Goal: Transaction & Acquisition: Download file/media

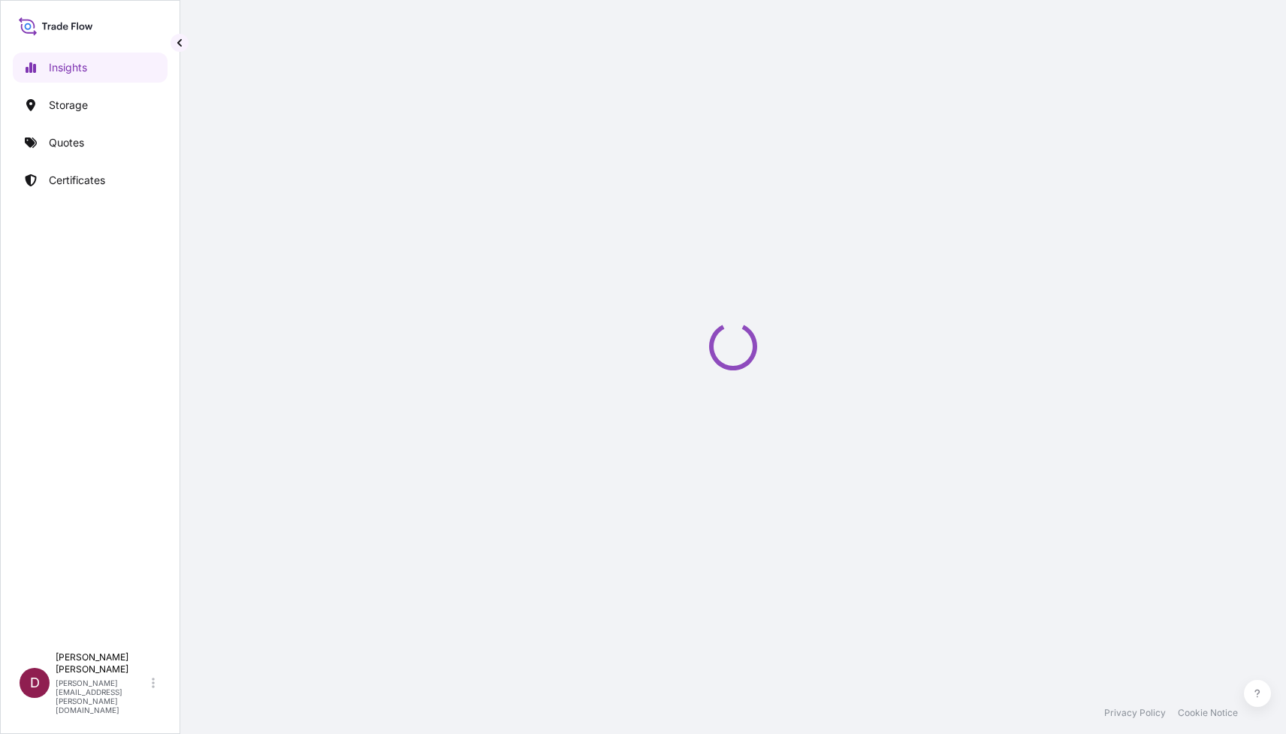
select select "2025"
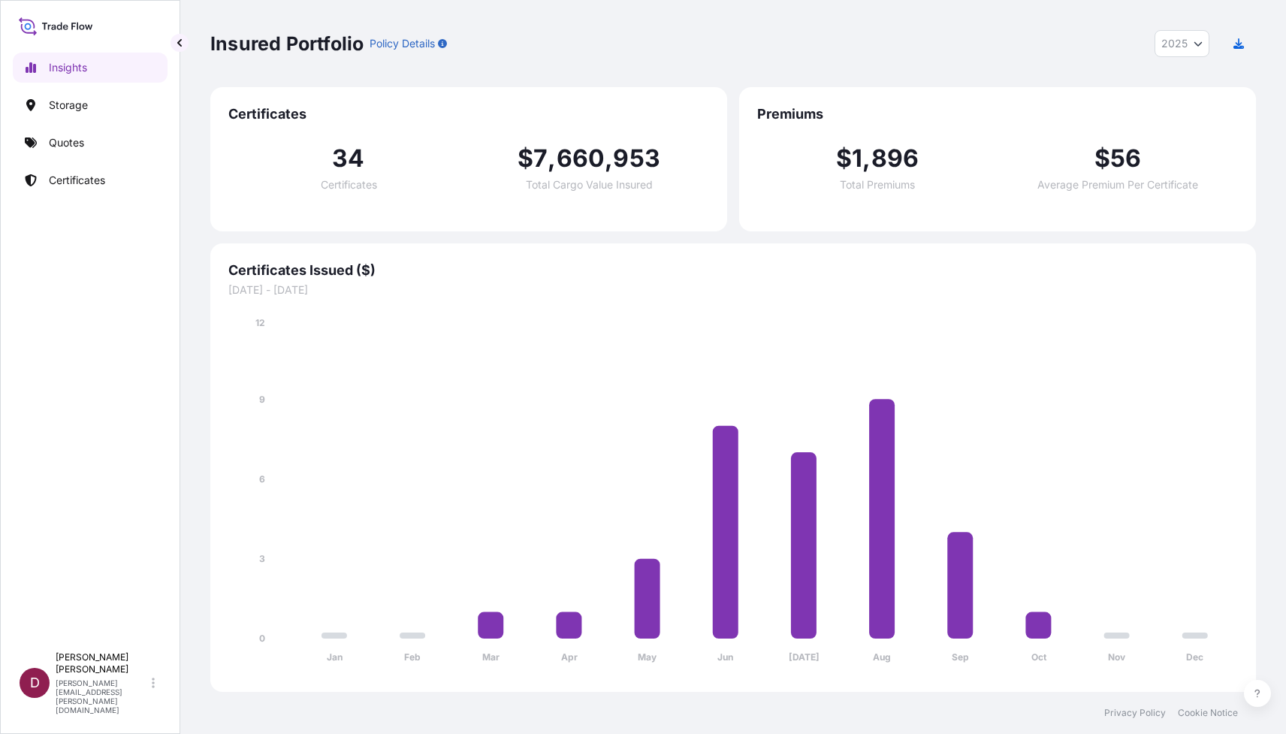
click at [401, 47] on p "Policy Details" at bounding box center [402, 43] width 65 height 15
click at [444, 41] on icon "button" at bounding box center [442, 43] width 9 height 9
click at [423, 41] on p "Policy Details" at bounding box center [402, 43] width 65 height 15
click at [418, 47] on p "Policy Details" at bounding box center [402, 43] width 65 height 15
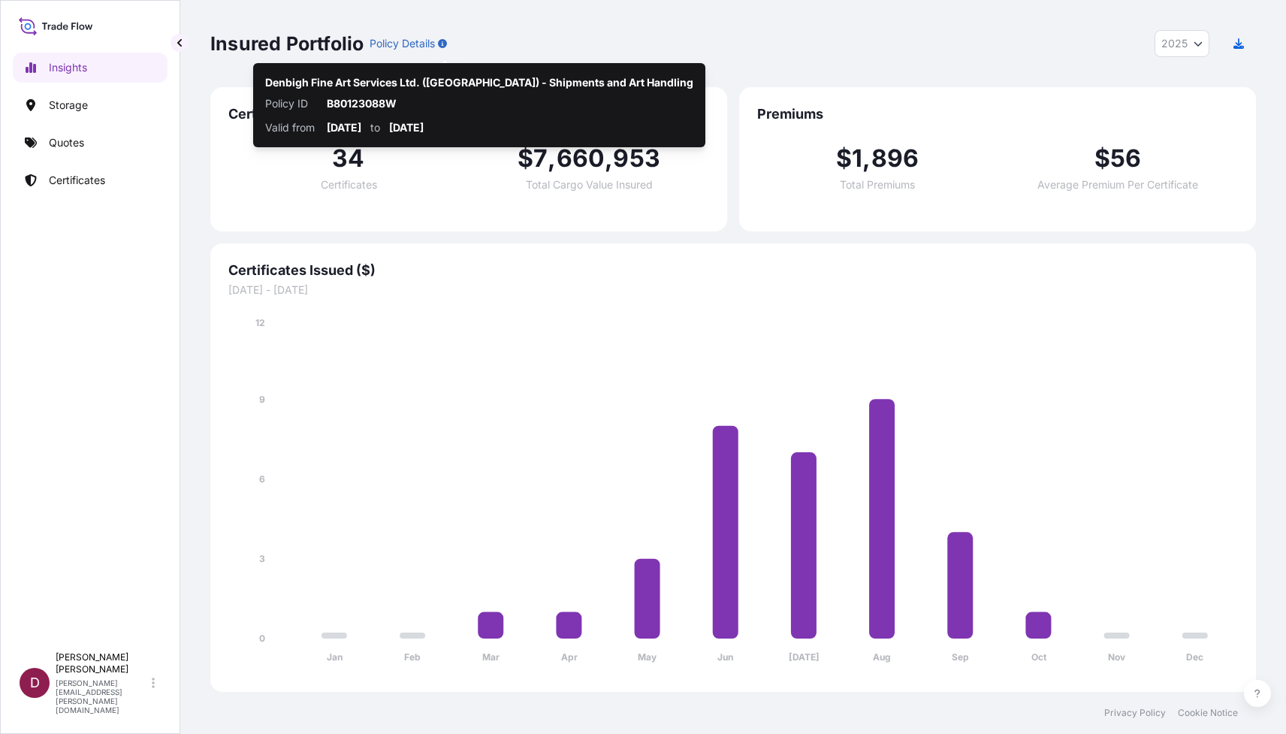
click at [420, 84] on p "Denbigh Fine Art Services Ltd. (Canada) - Shipments and Art Handling" at bounding box center [479, 82] width 428 height 15
click at [361, 125] on p "2025-01-01" at bounding box center [344, 127] width 35 height 15
click at [370, 83] on p "Denbigh Fine Art Services Ltd. (Canada) - Shipments and Art Handling" at bounding box center [479, 82] width 428 height 15
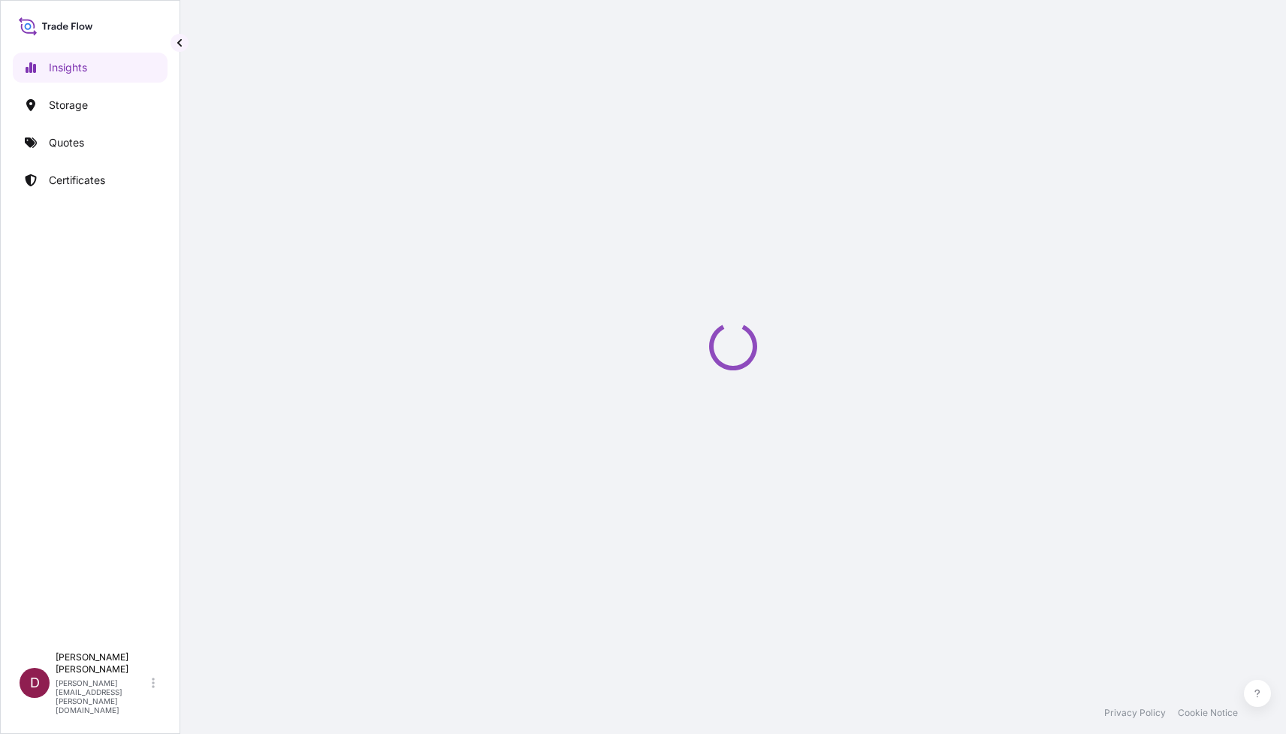
select select "2025"
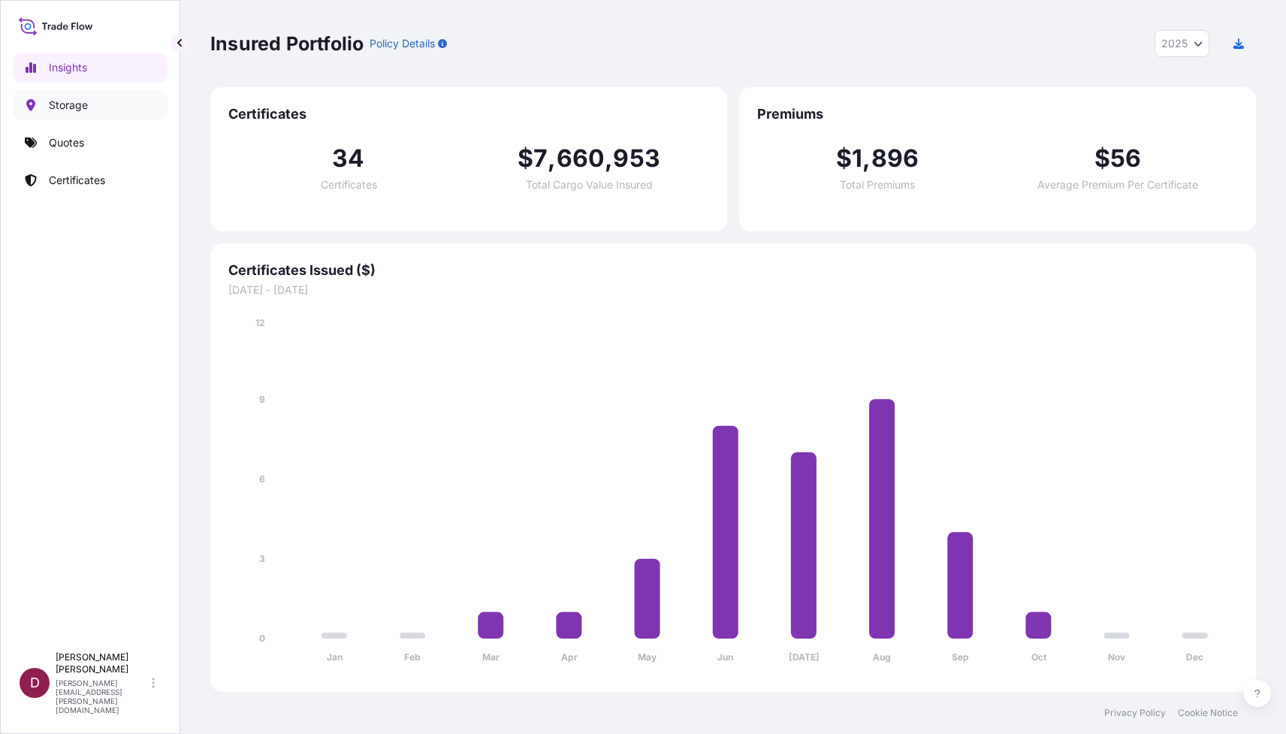
click at [68, 109] on p "Storage" at bounding box center [68, 105] width 39 height 15
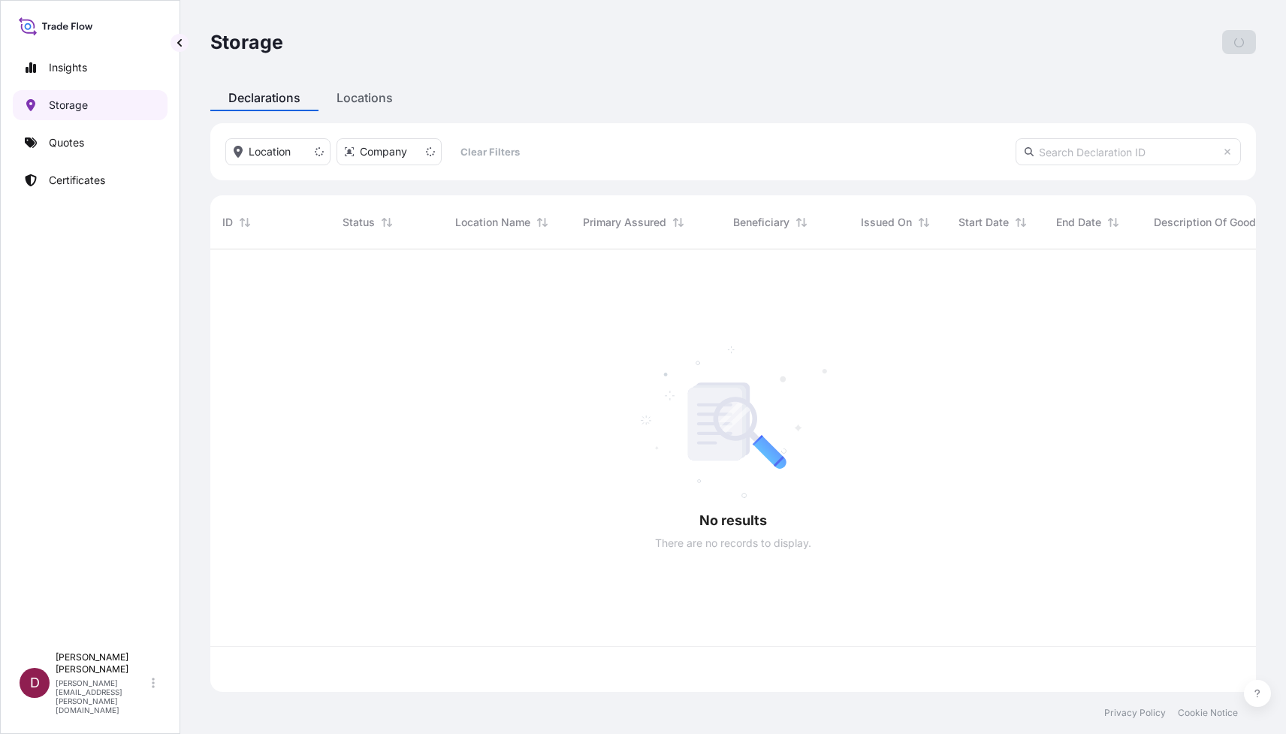
scroll to position [451, 1045]
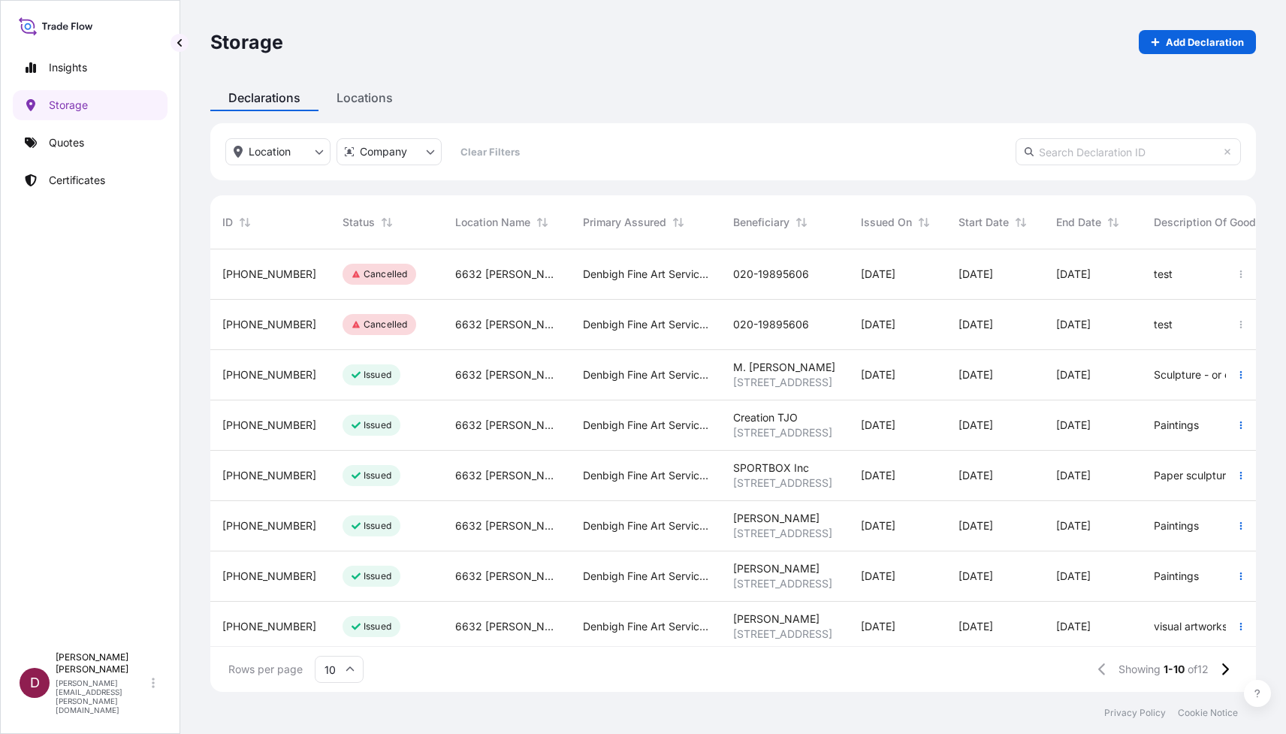
click at [57, 27] on icon at bounding box center [59, 27] width 5 height 8
click at [20, 24] on icon at bounding box center [56, 26] width 74 height 22
click at [34, 24] on icon at bounding box center [56, 26] width 74 height 22
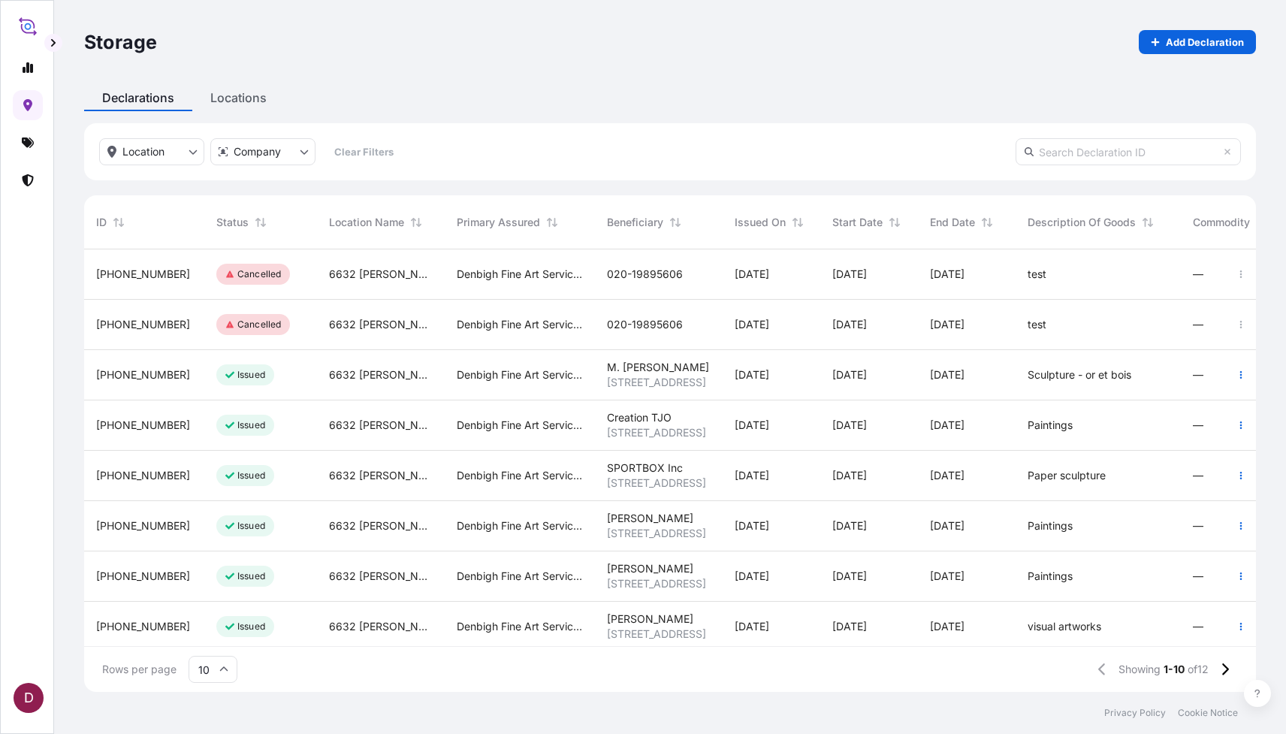
scroll to position [451, 1172]
click at [66, 45] on div "Storage Add Declaration Declarations Locations Location Company Clear Filters I…" at bounding box center [670, 346] width 1232 height 692
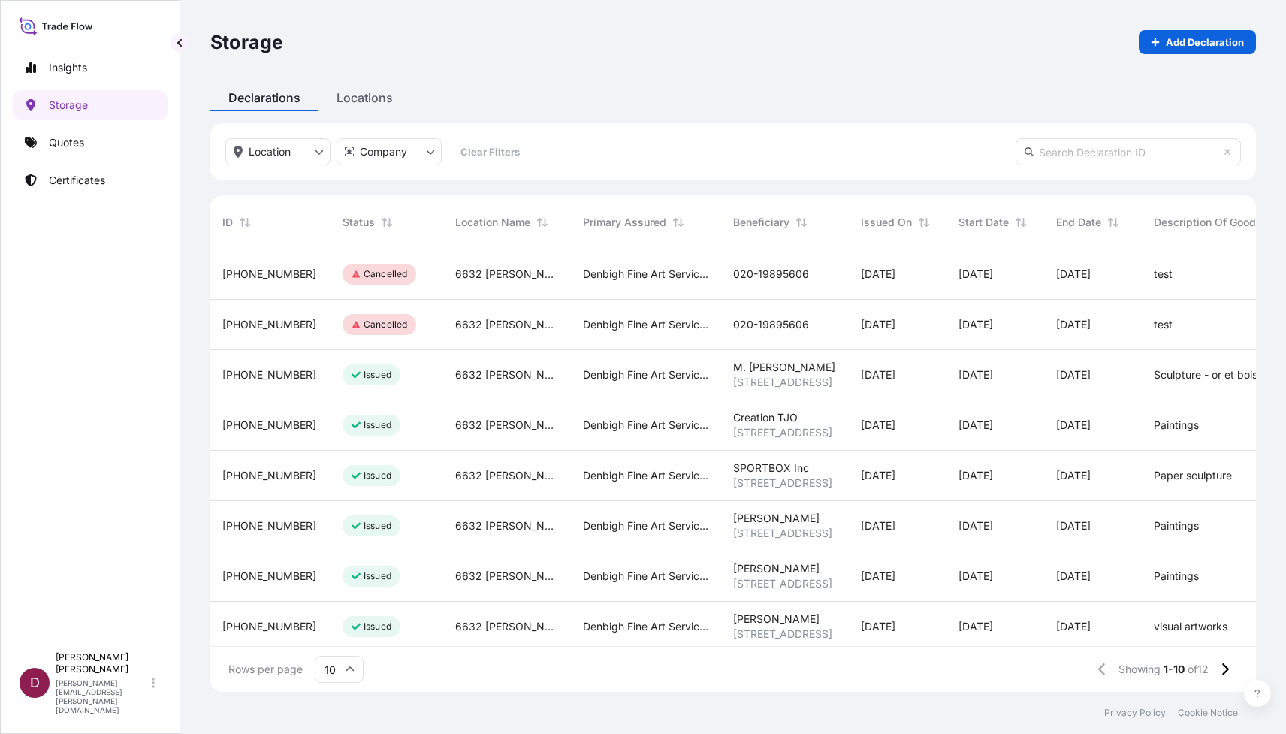
scroll to position [1, 1]
click at [78, 181] on p "Certificates" at bounding box center [77, 180] width 56 height 15
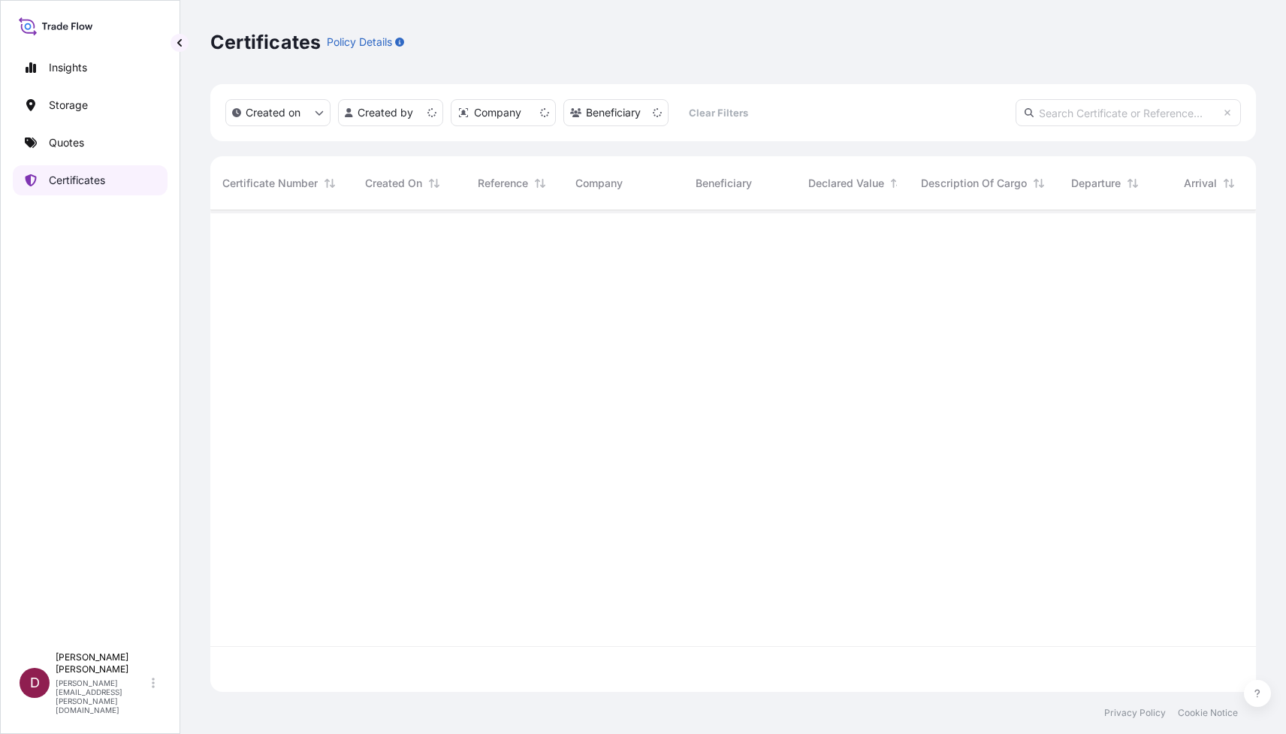
scroll to position [490, 1045]
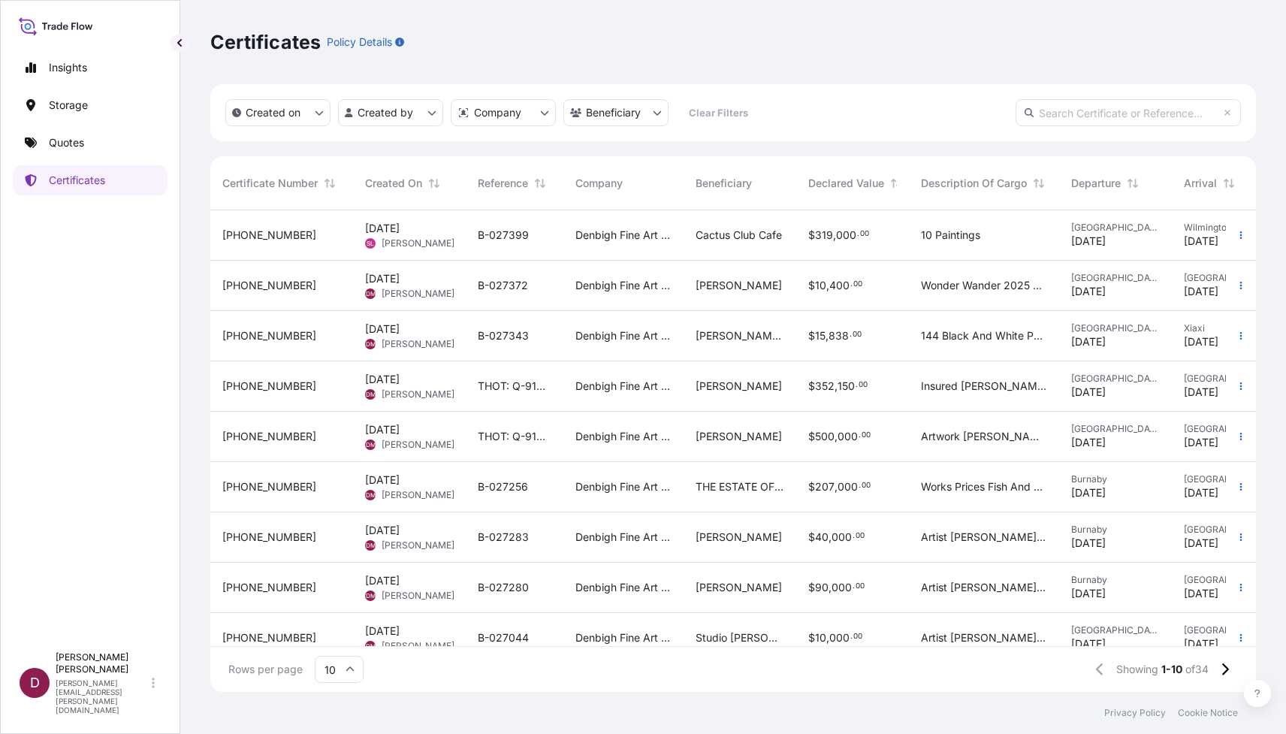
click at [400, 382] on span "15 Sep 2025" at bounding box center [382, 379] width 35 height 15
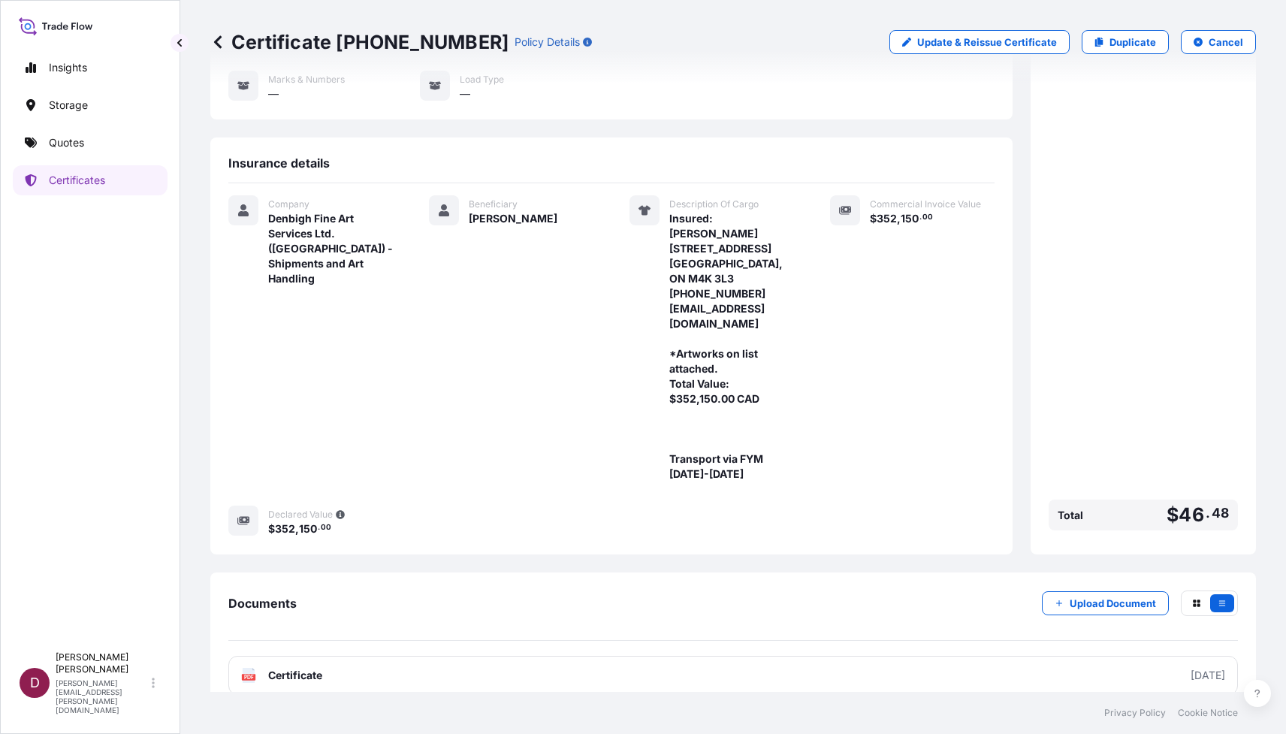
scroll to position [218, 0]
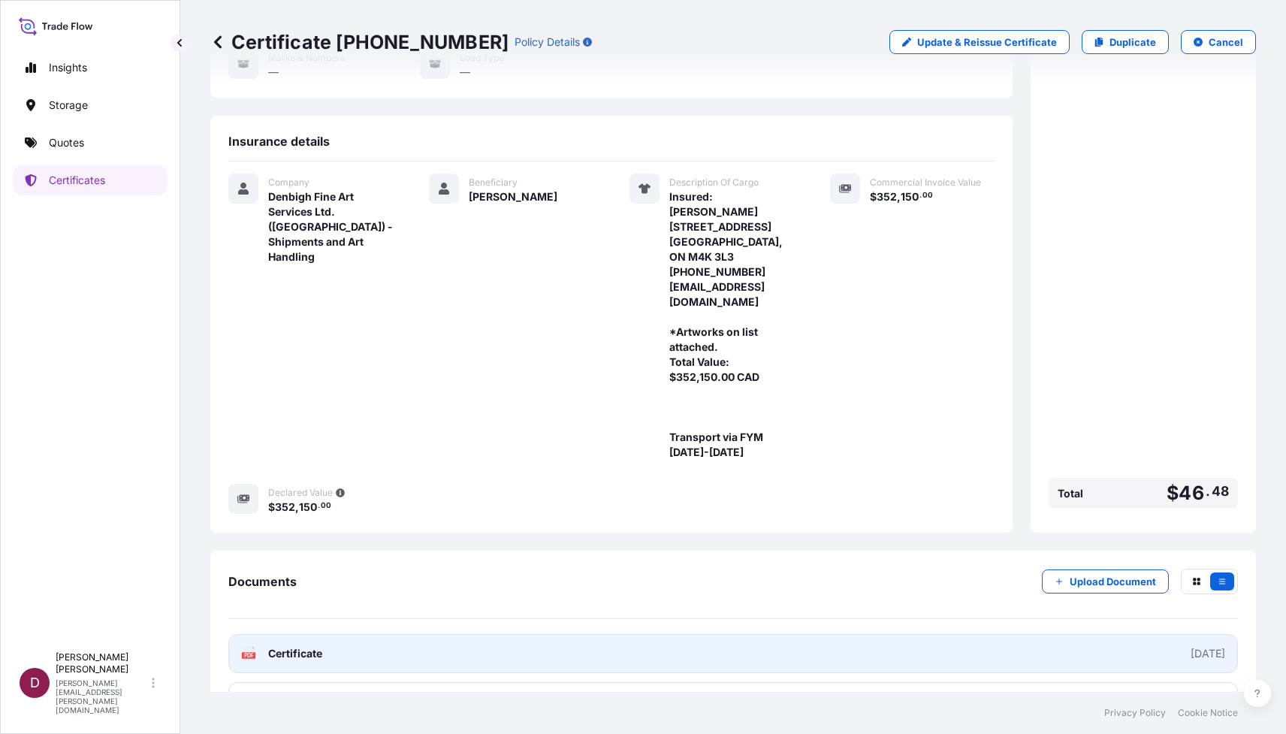
click at [737, 634] on link "PDF Certificate 2025-09-15" at bounding box center [732, 653] width 1009 height 39
